Goal: Information Seeking & Learning: Find specific fact

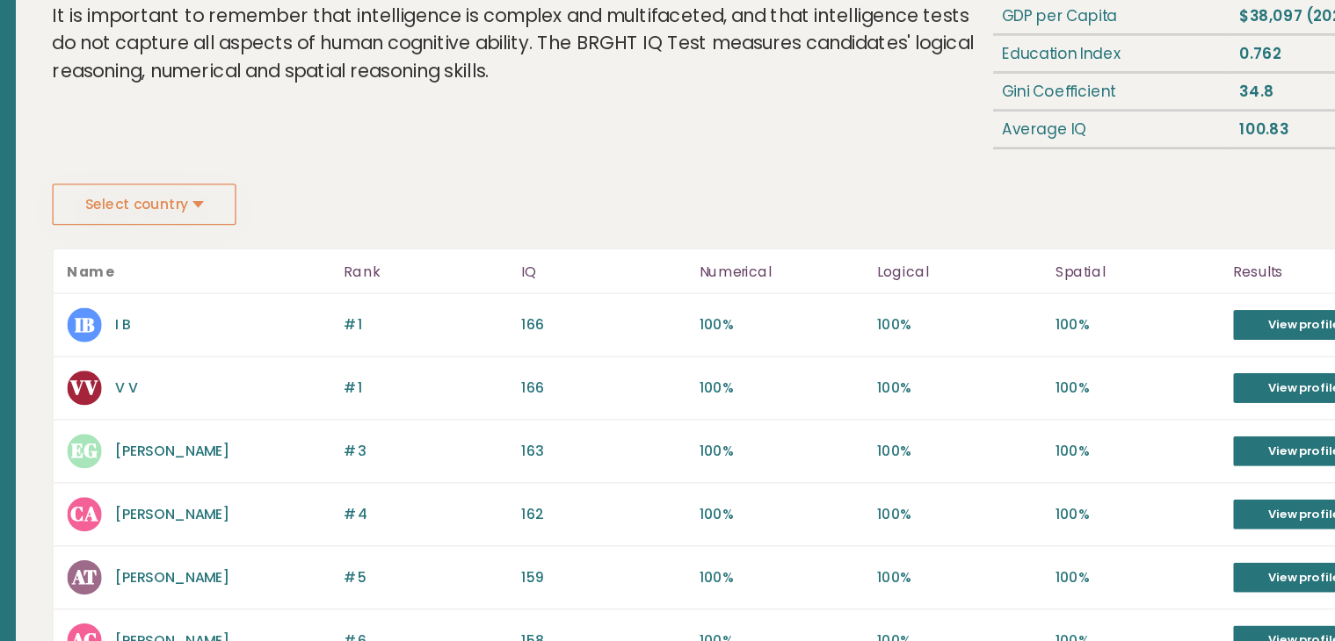
scroll to position [185, 0]
click at [309, 154] on button "Select country" at bounding box center [300, 157] width 141 height 32
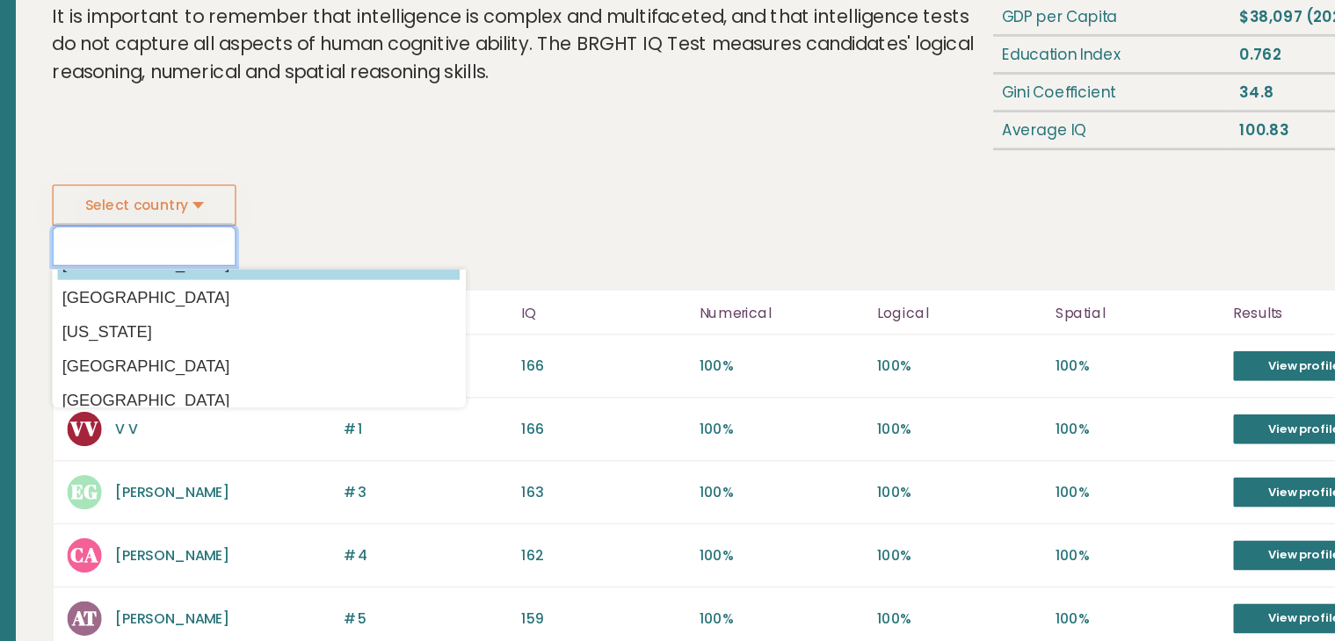
scroll to position [0, 0]
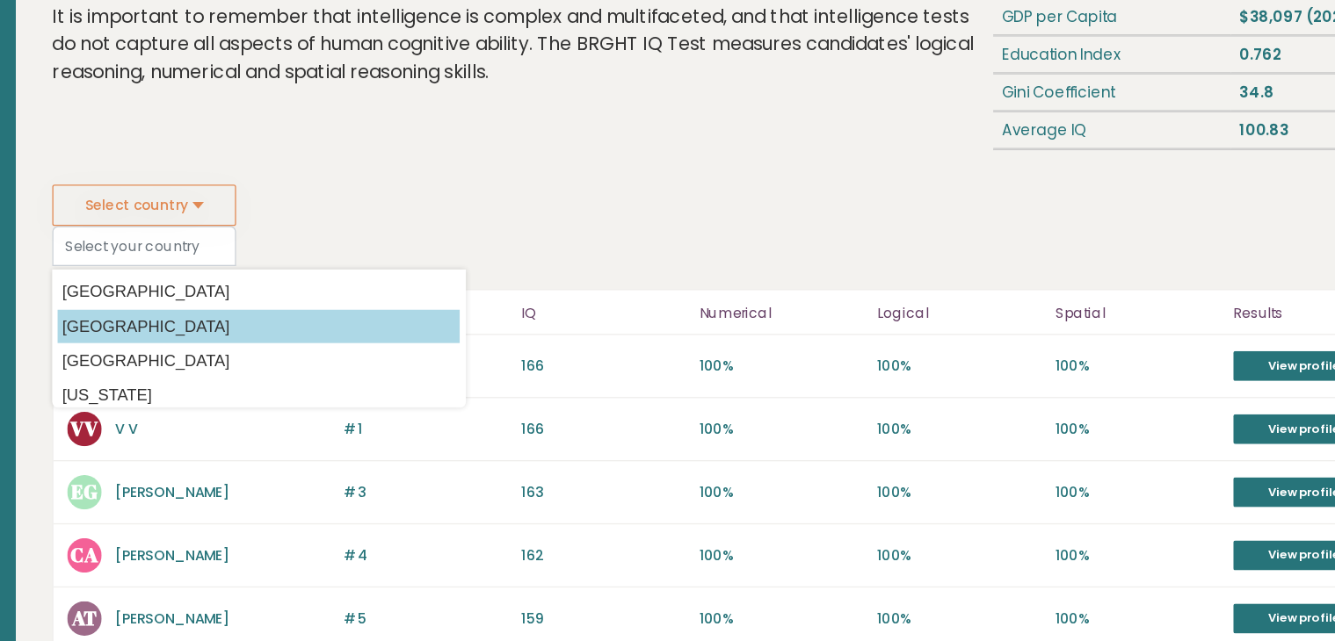
click at [296, 237] on option "[GEOGRAPHIC_DATA]" at bounding box center [389, 249] width 308 height 25
type input "[GEOGRAPHIC_DATA]"
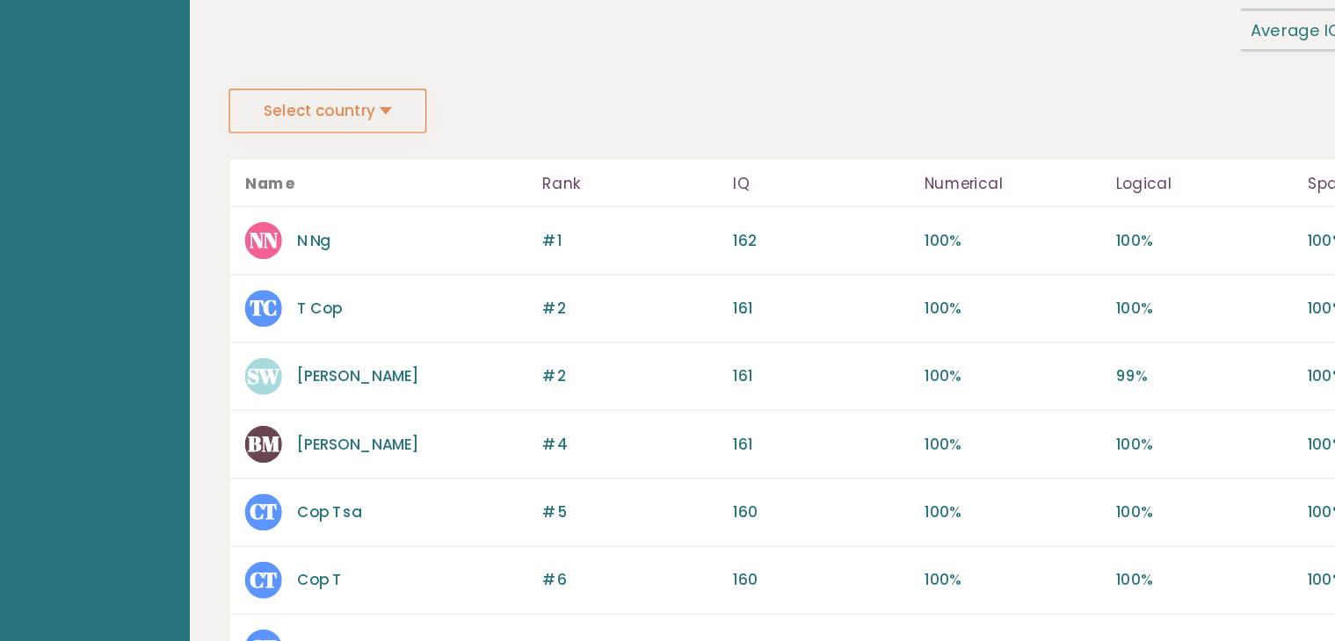
scroll to position [168, 0]
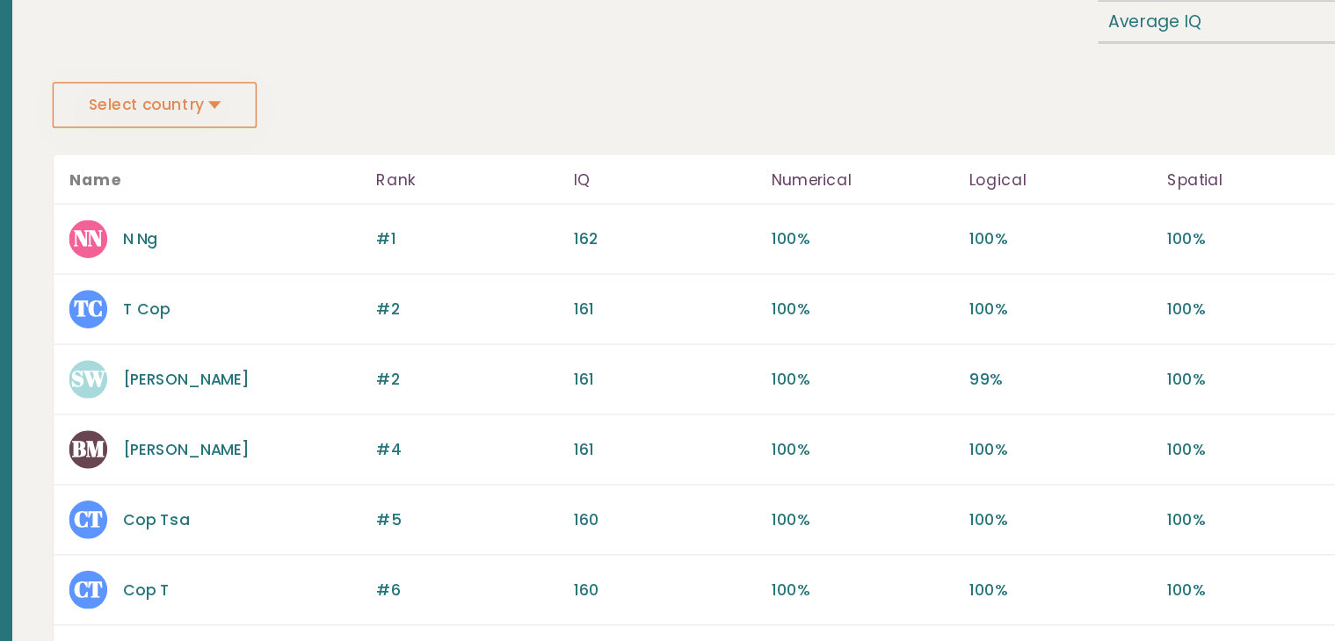
click at [299, 171] on button "Select country" at bounding box center [300, 175] width 141 height 32
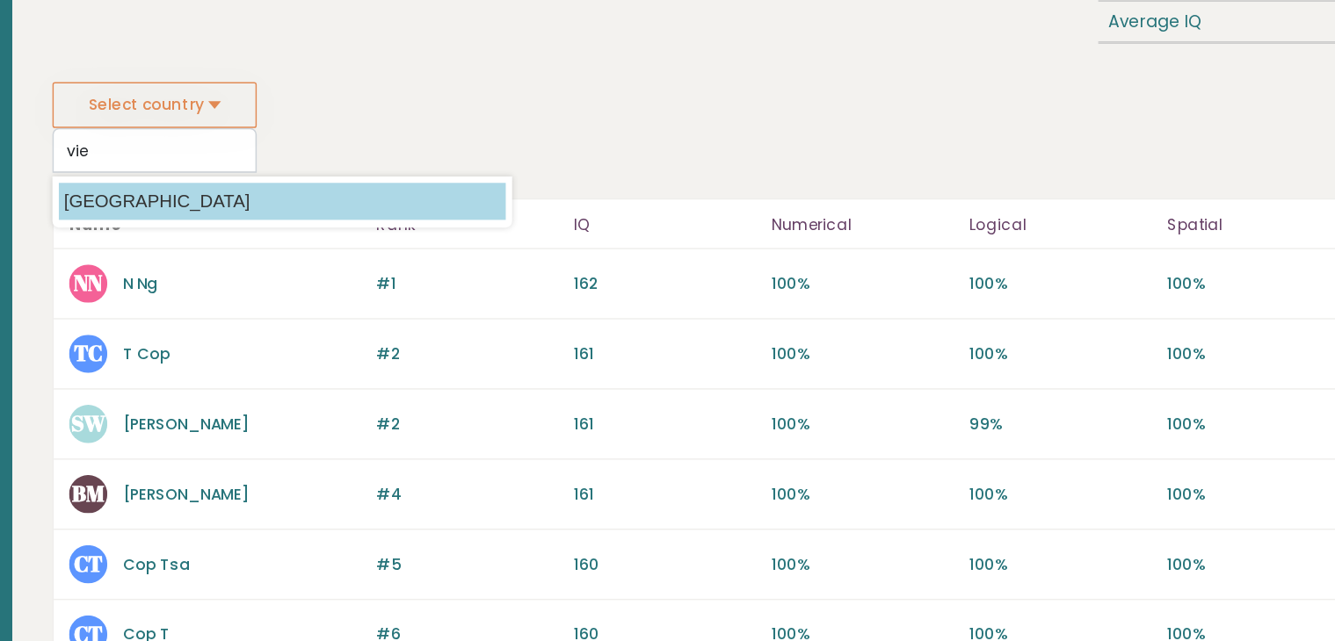
click at [273, 229] on option "[GEOGRAPHIC_DATA]" at bounding box center [389, 240] width 308 height 25
type input "[GEOGRAPHIC_DATA]"
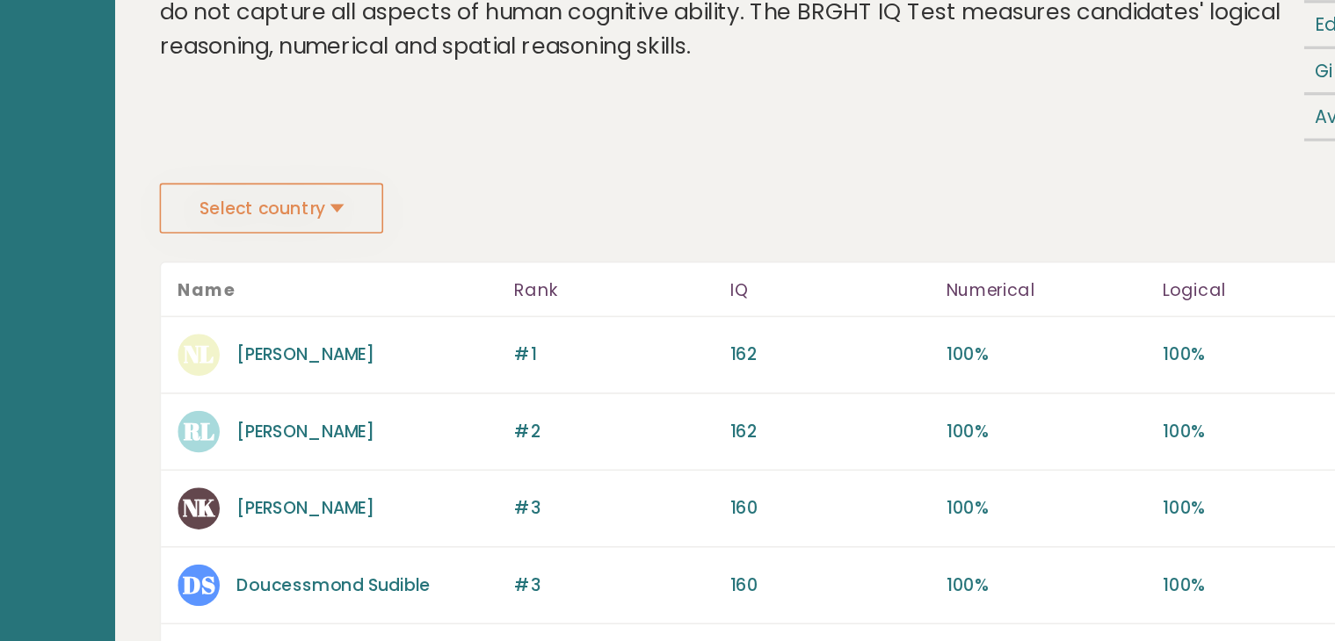
scroll to position [199, 0]
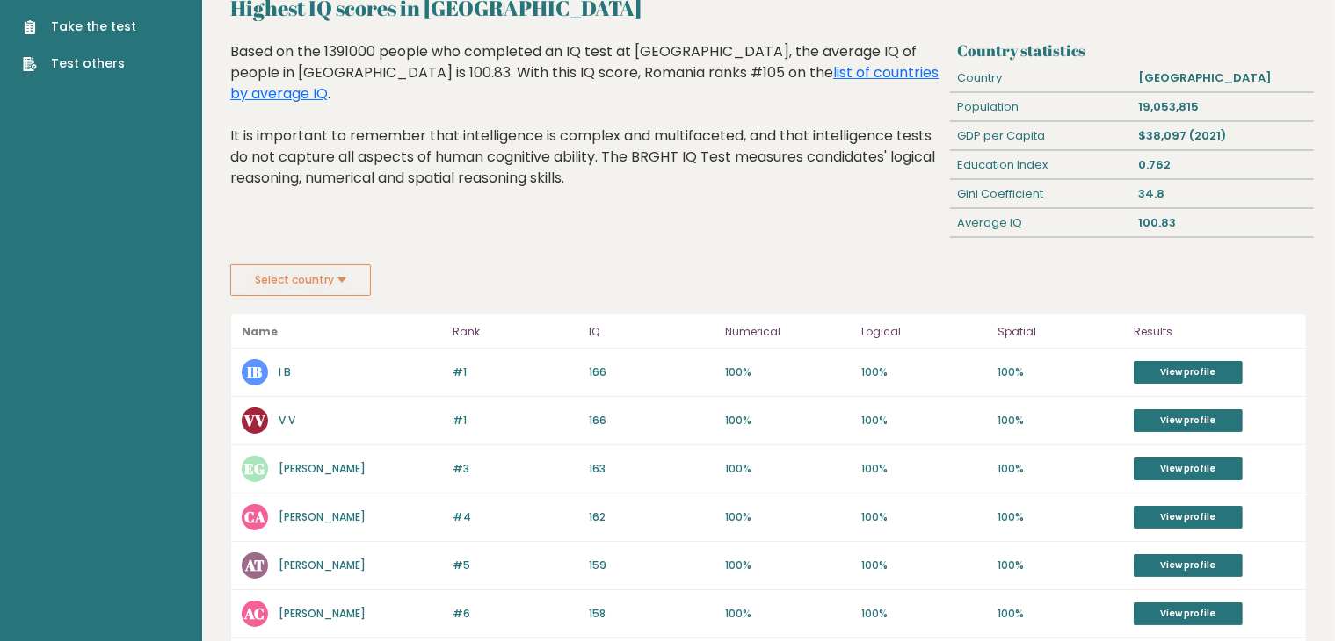
click at [438, 224] on div "Highest IQ scores in Romania Based on the 1391000 people who completed an IQ te…" at bounding box center [587, 152] width 727 height 223
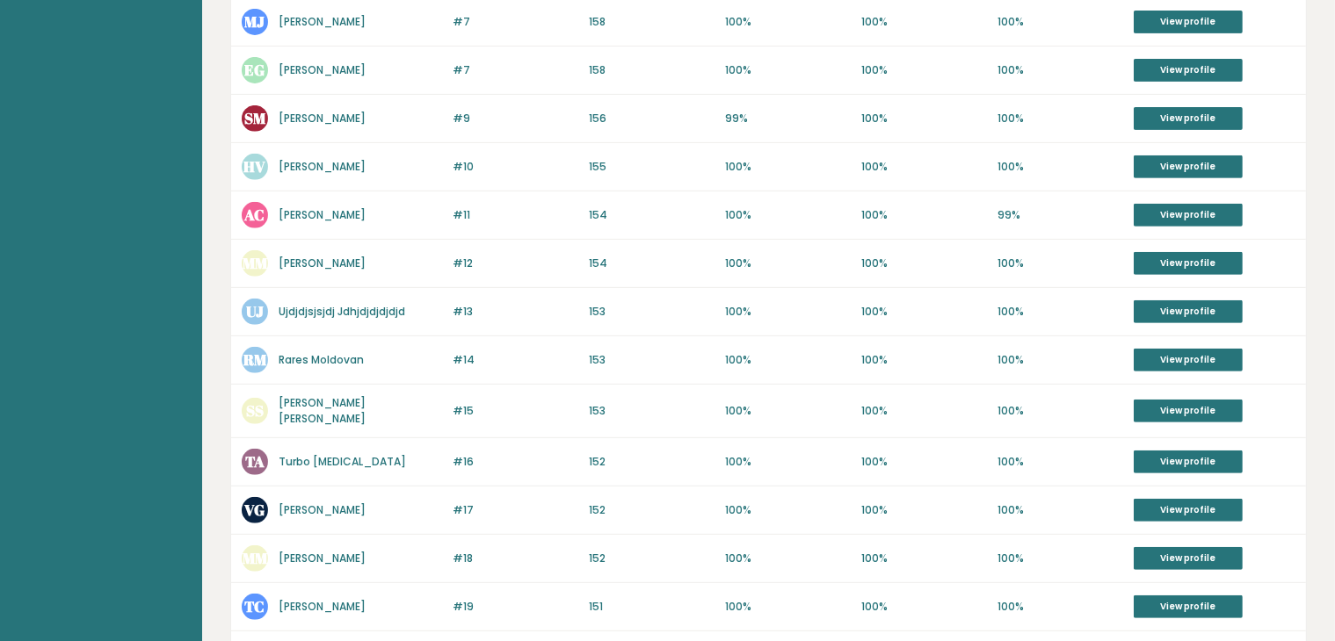
scroll to position [706, 0]
